Goal: Task Accomplishment & Management: Manage account settings

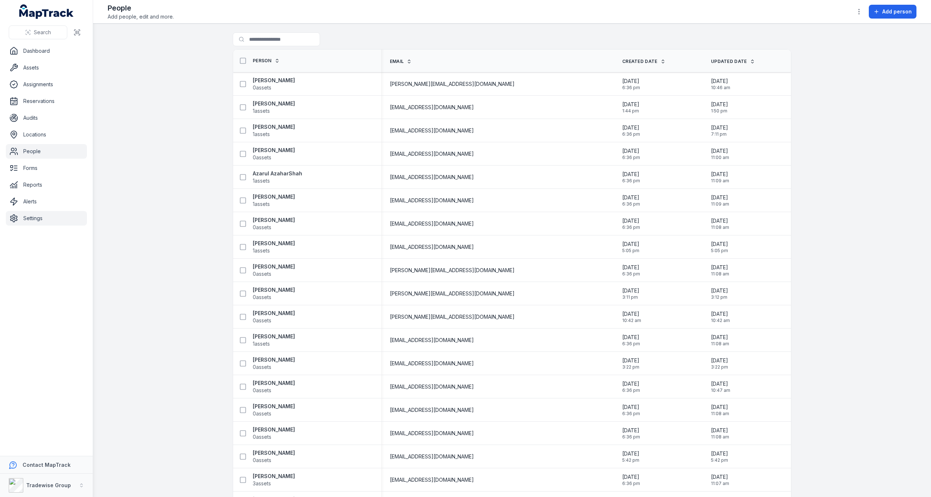
click at [30, 221] on link "Settings" at bounding box center [46, 218] width 81 height 15
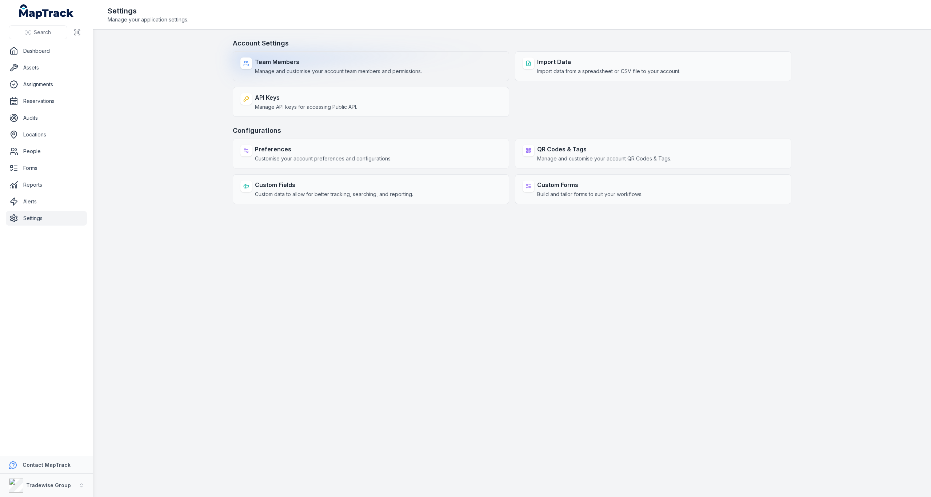
click at [306, 71] on span "Manage and customise your account team members and permissions." at bounding box center [338, 71] width 167 height 7
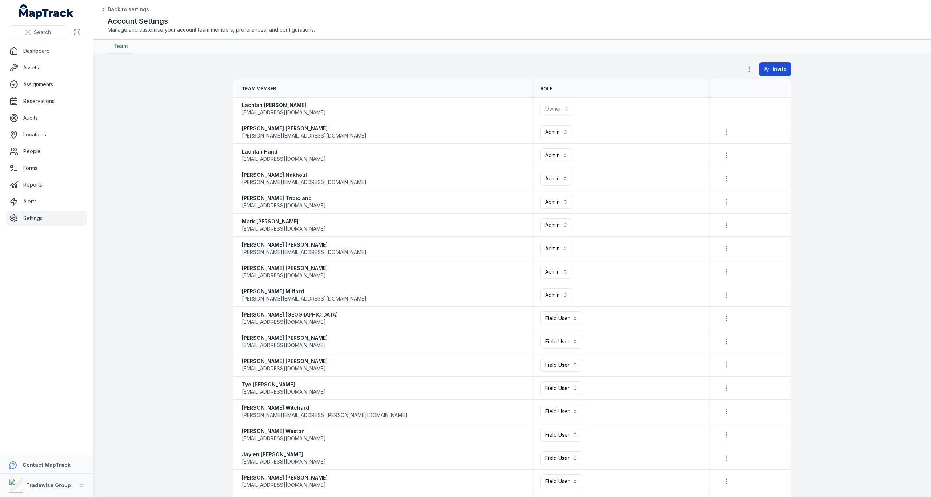
click at [772, 67] on span "Invite" at bounding box center [779, 68] width 14 height 7
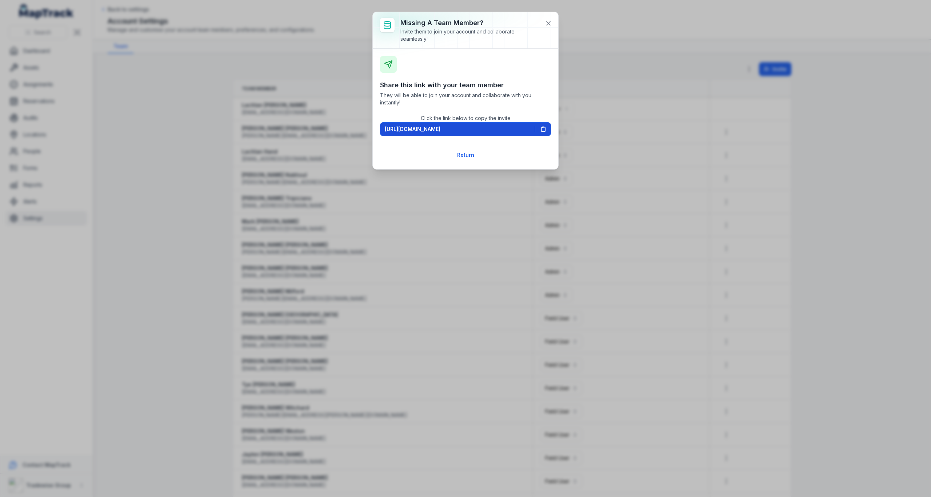
click at [542, 129] on icon at bounding box center [543, 129] width 6 height 6
click at [545, 125] on button "[URL][DOMAIN_NAME]" at bounding box center [465, 129] width 171 height 14
click at [547, 22] on icon at bounding box center [548, 23] width 4 height 4
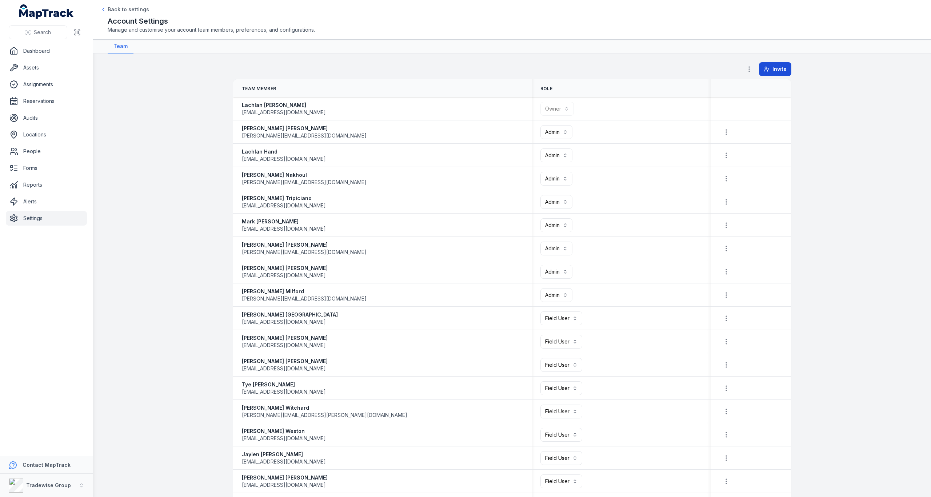
click at [780, 67] on span "Invite" at bounding box center [779, 68] width 14 height 7
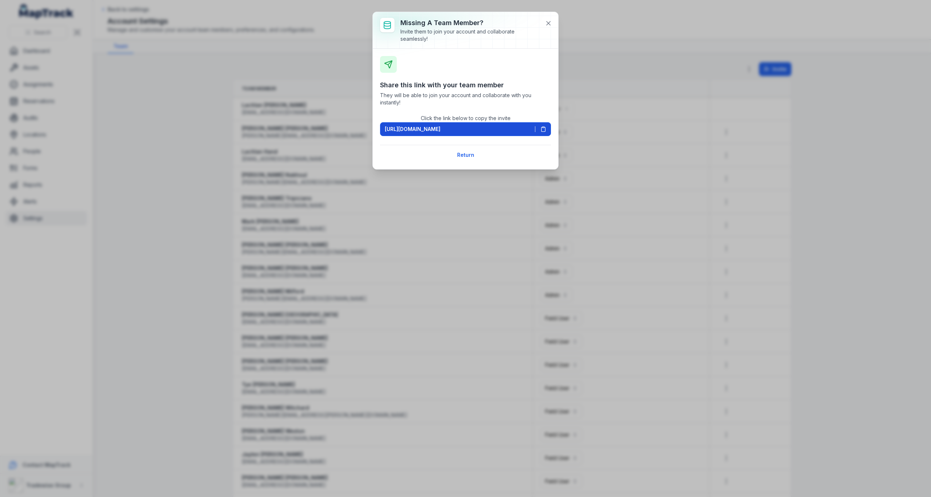
click at [542, 130] on icon at bounding box center [543, 129] width 6 height 6
drag, startPoint x: 549, startPoint y: 25, endPoint x: 630, endPoint y: 2, distance: 83.9
click at [549, 25] on icon at bounding box center [548, 23] width 7 height 7
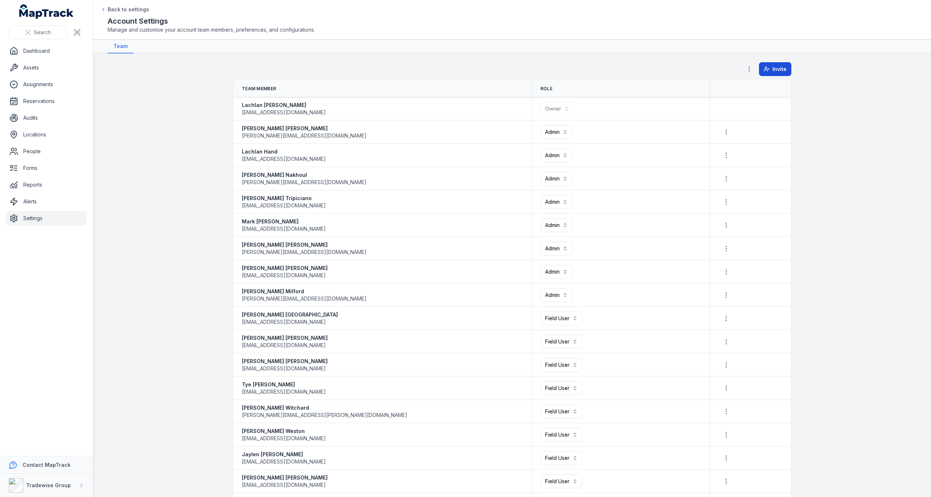
click at [775, 69] on span "Invite" at bounding box center [779, 68] width 14 height 7
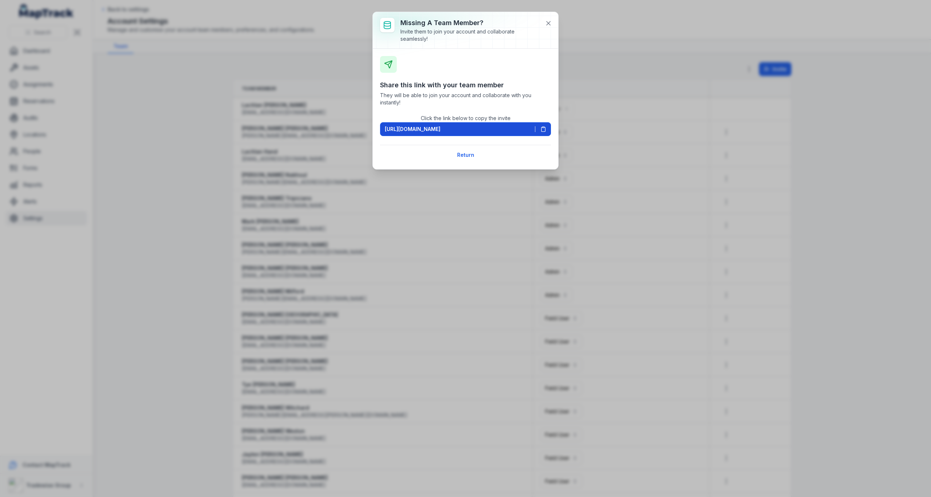
click at [544, 129] on icon at bounding box center [543, 129] width 6 height 6
click at [546, 21] on icon at bounding box center [548, 23] width 7 height 7
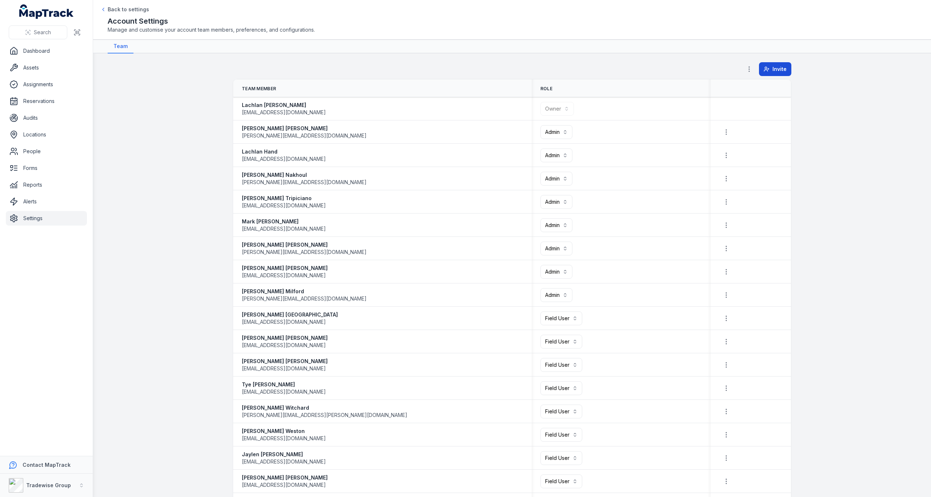
click at [778, 71] on span "Invite" at bounding box center [779, 68] width 14 height 7
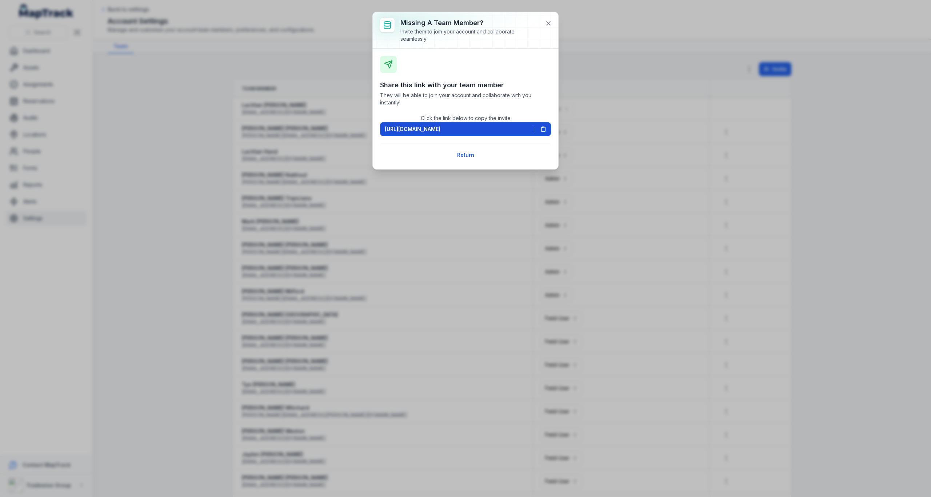
click at [543, 128] on rect at bounding box center [543, 127] width 2 height 1
click at [547, 23] on icon at bounding box center [548, 23] width 7 height 7
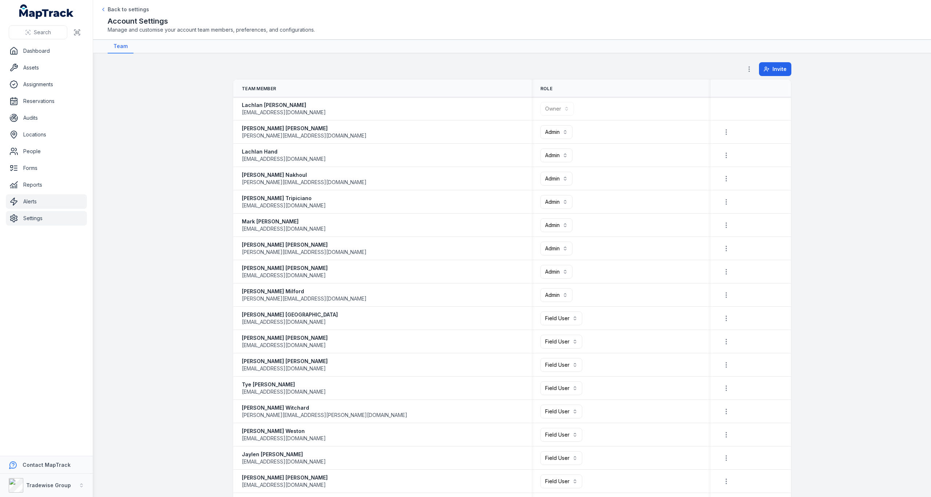
click at [50, 200] on link "Alerts" at bounding box center [46, 201] width 81 height 15
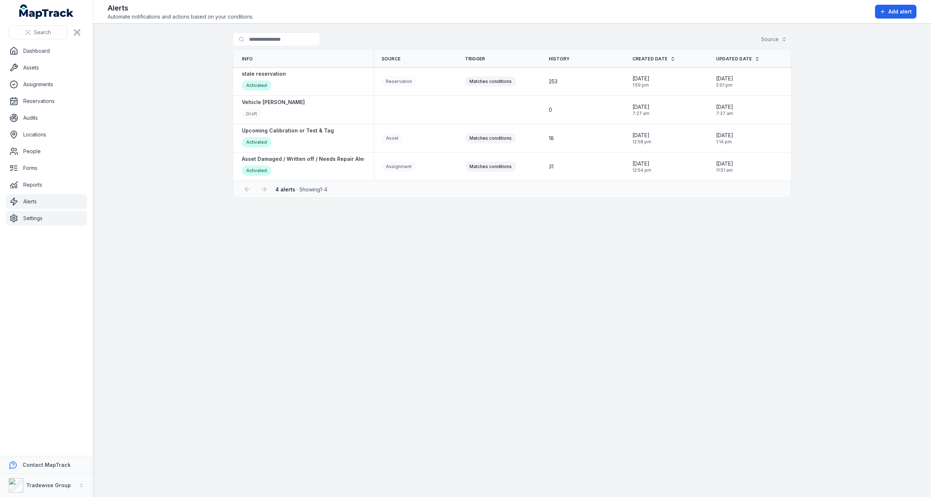
click at [43, 218] on link "Settings" at bounding box center [46, 218] width 81 height 15
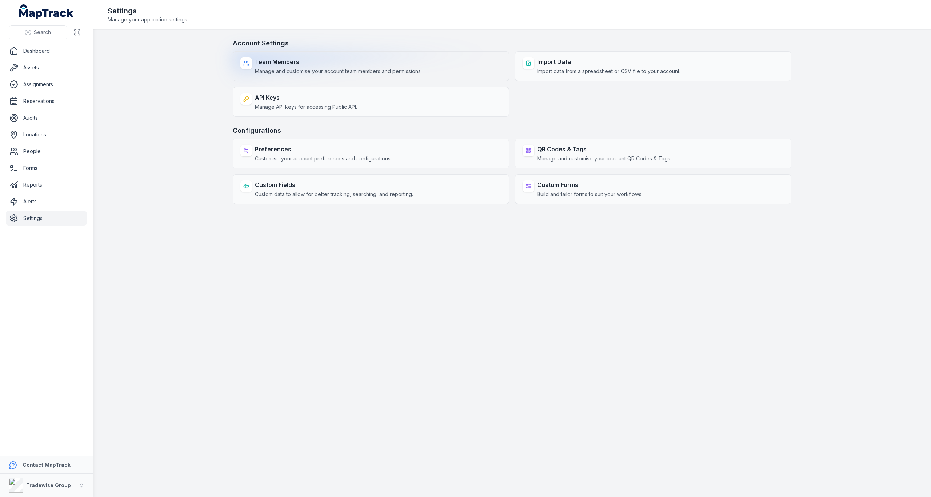
click at [352, 63] on strong "Team Members" at bounding box center [338, 61] width 167 height 9
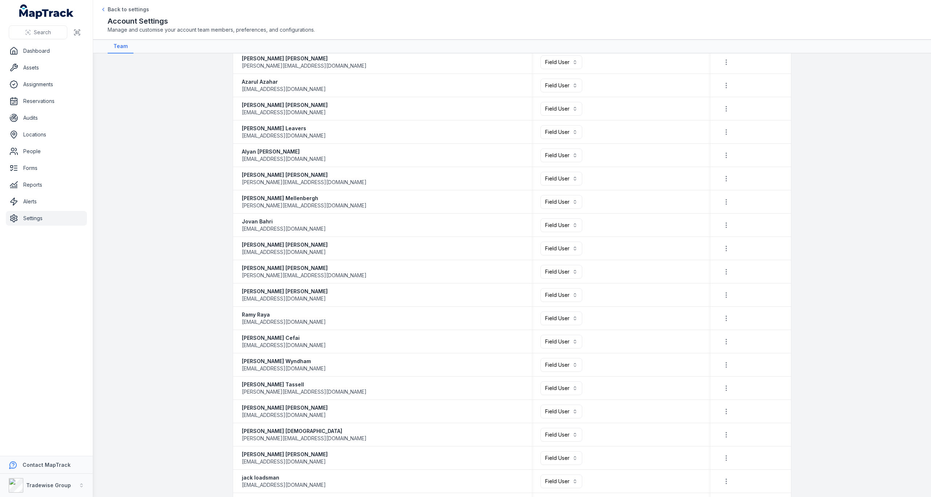
scroll to position [691, 0]
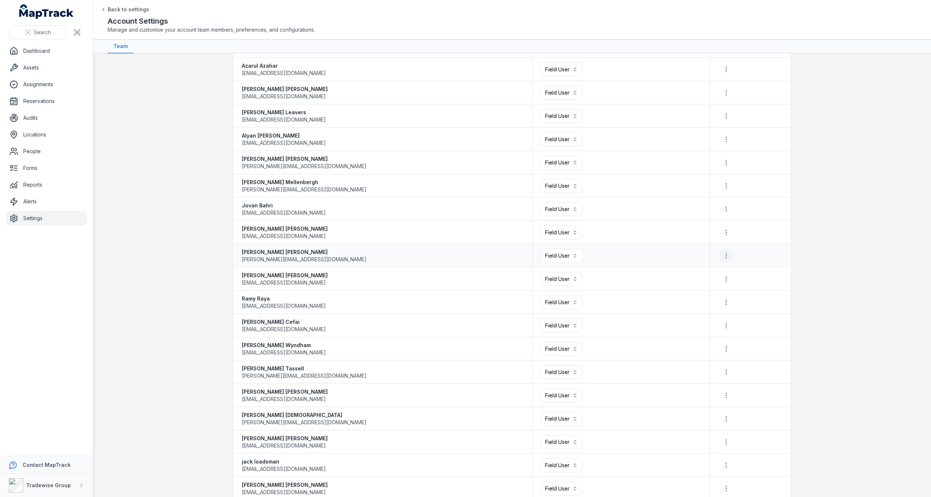
click at [723, 254] on icon "button" at bounding box center [725, 255] width 7 height 7
click at [702, 276] on div "Remove Member" at bounding box center [684, 274] width 87 height 13
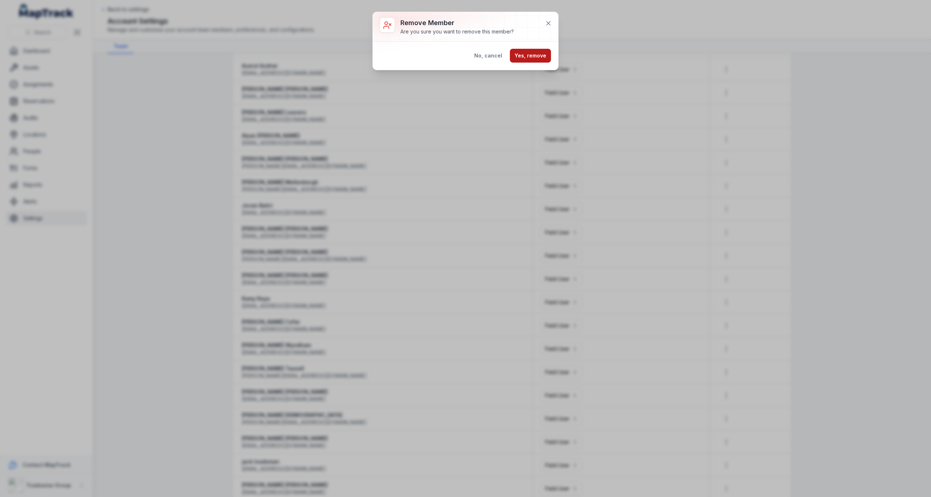
click at [536, 52] on button "Yes, remove" at bounding box center [530, 56] width 41 height 14
